Goal: Use online tool/utility: Utilize a website feature to perform a specific function

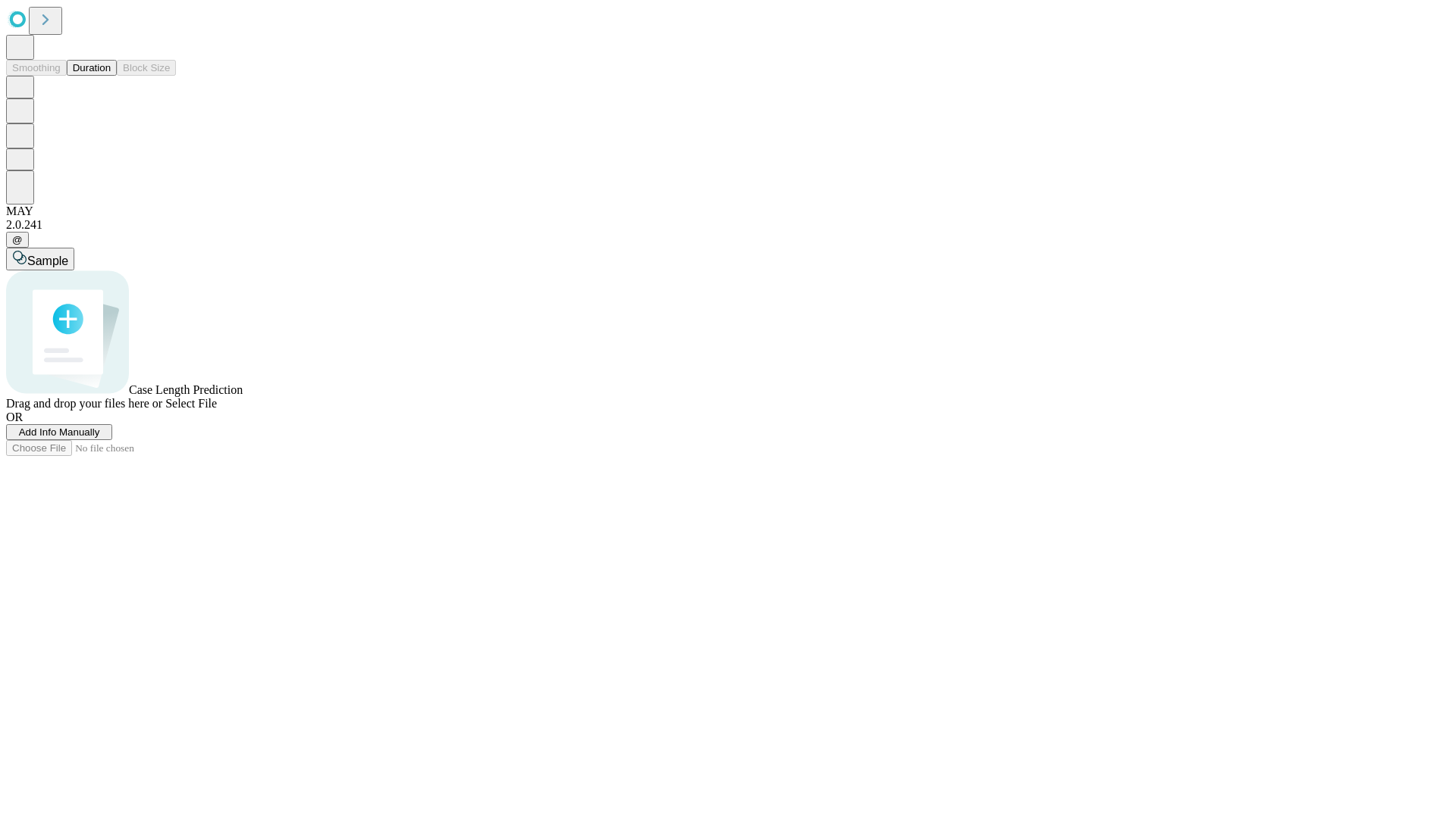
click at [111, 76] on button "Duration" at bounding box center [92, 68] width 50 height 16
click at [68, 255] on span "Sample" at bounding box center [47, 261] width 41 height 13
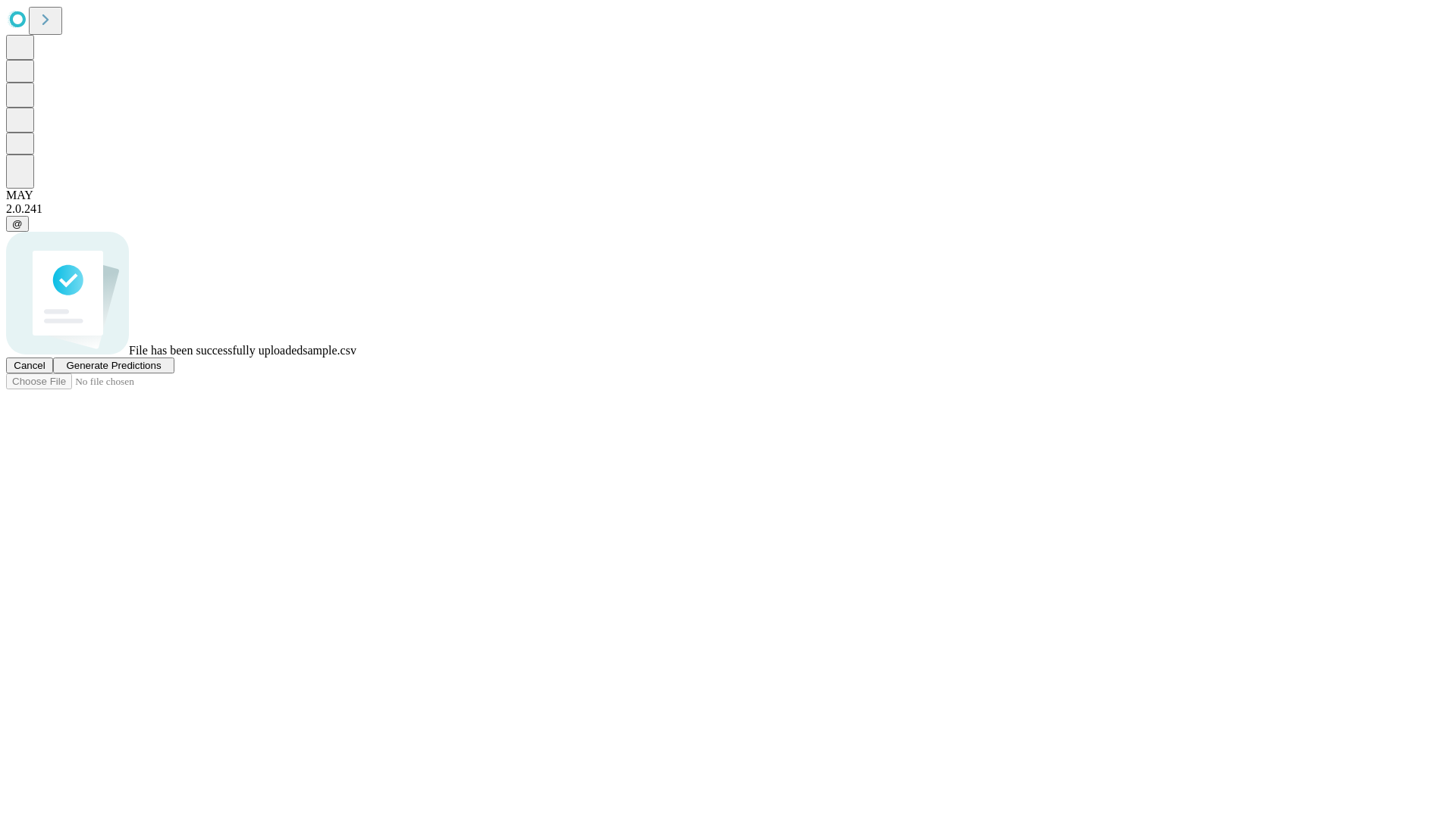
click at [161, 371] on span "Generate Predictions" at bounding box center [114, 366] width 95 height 12
